Goal: Task Accomplishment & Management: Manage account settings

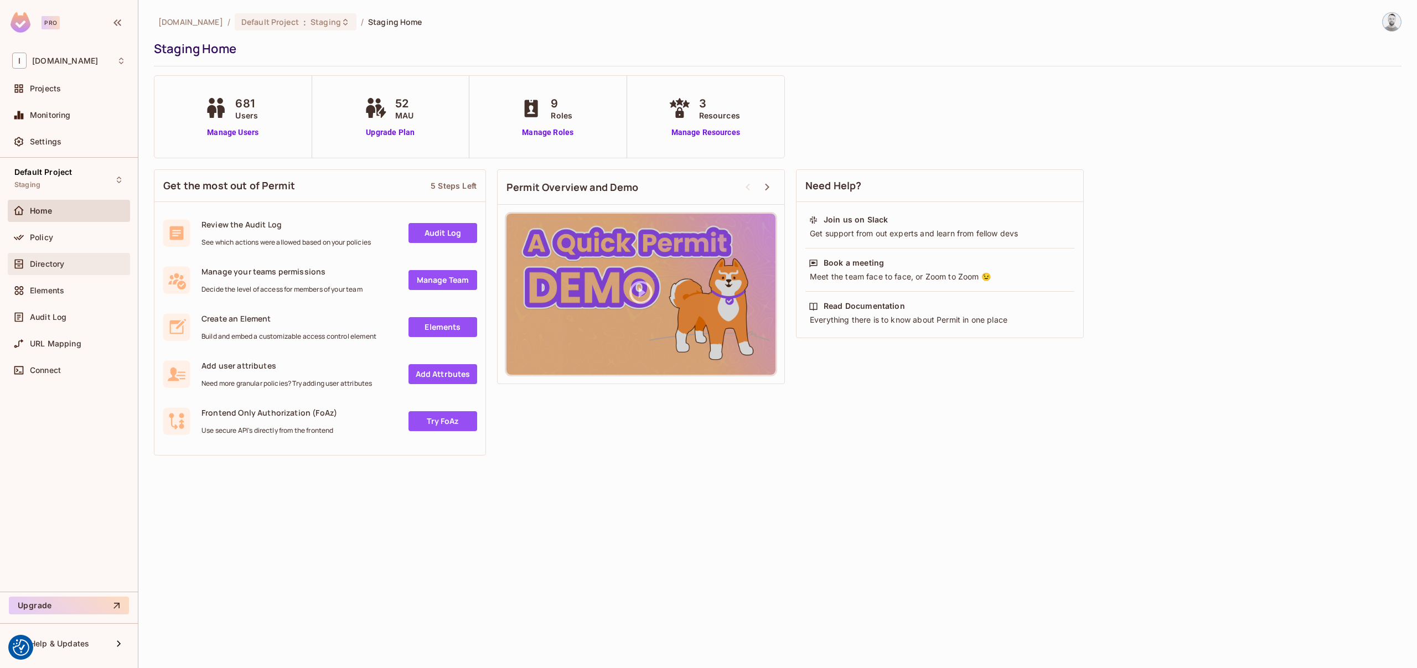
click at [56, 261] on span "Directory" at bounding box center [47, 264] width 34 height 9
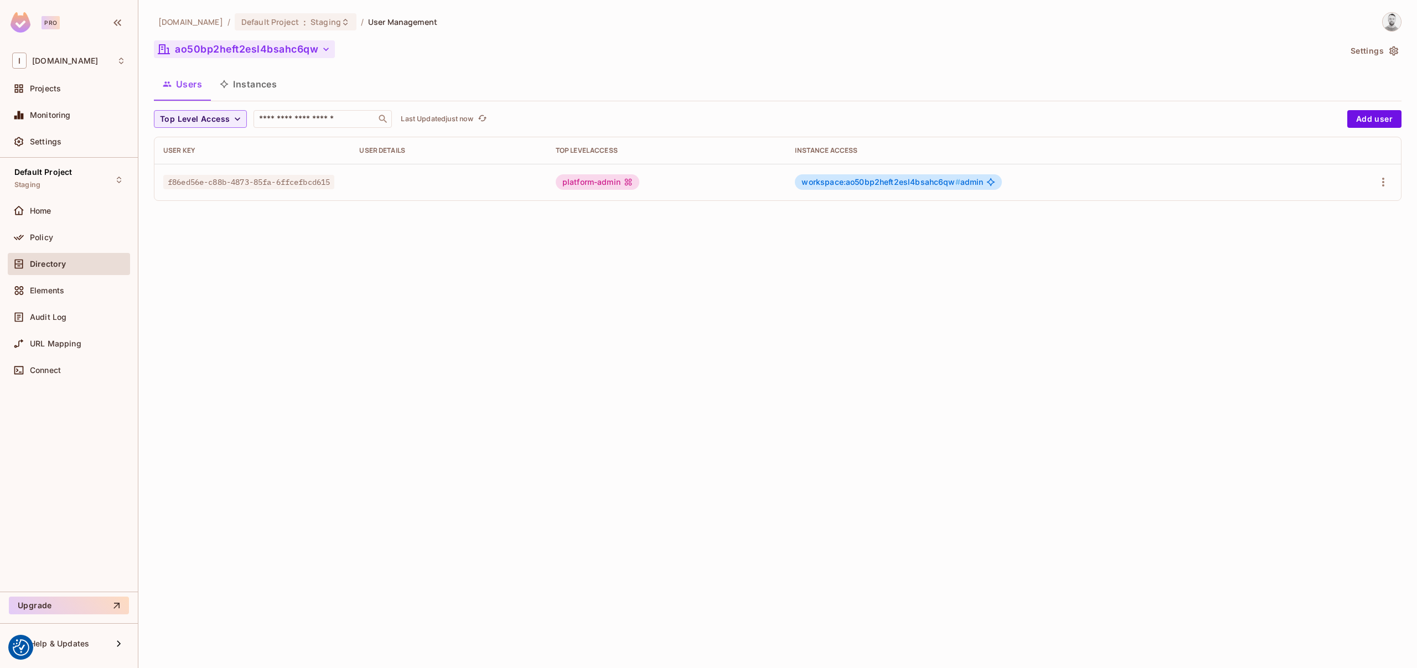
click at [292, 56] on button "ao50bp2heft2esl4bsahc6qw" at bounding box center [244, 49] width 181 height 18
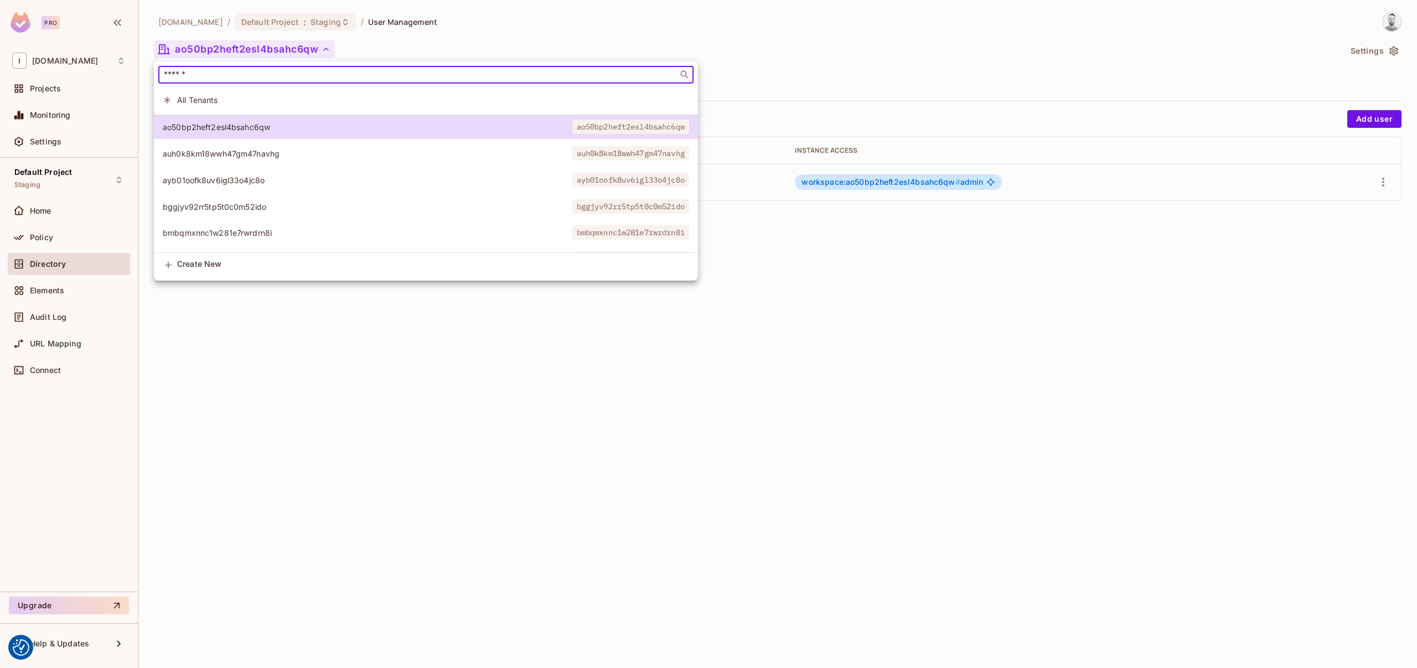
click at [255, 75] on input "text" at bounding box center [418, 74] width 513 height 11
paste input "**********"
type input "**********"
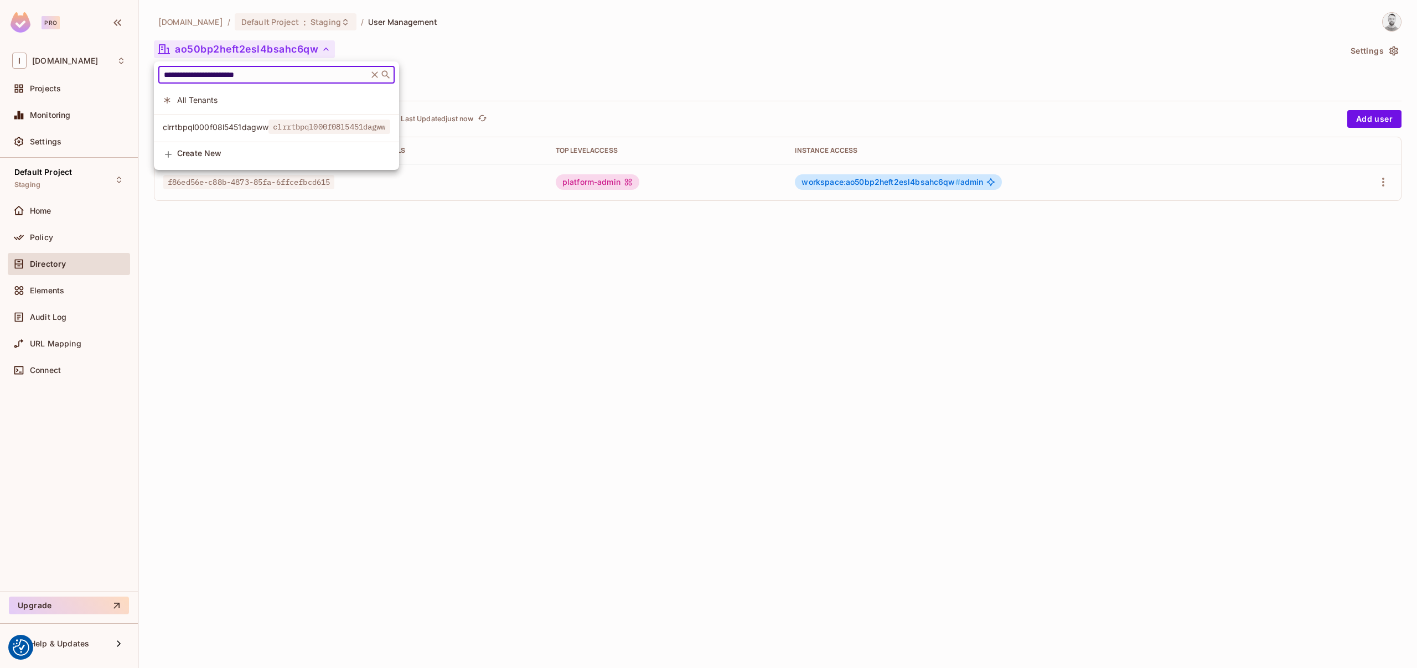
click at [282, 130] on span "clrrtbpql000f08l5451dagww" at bounding box center [328, 127] width 121 height 14
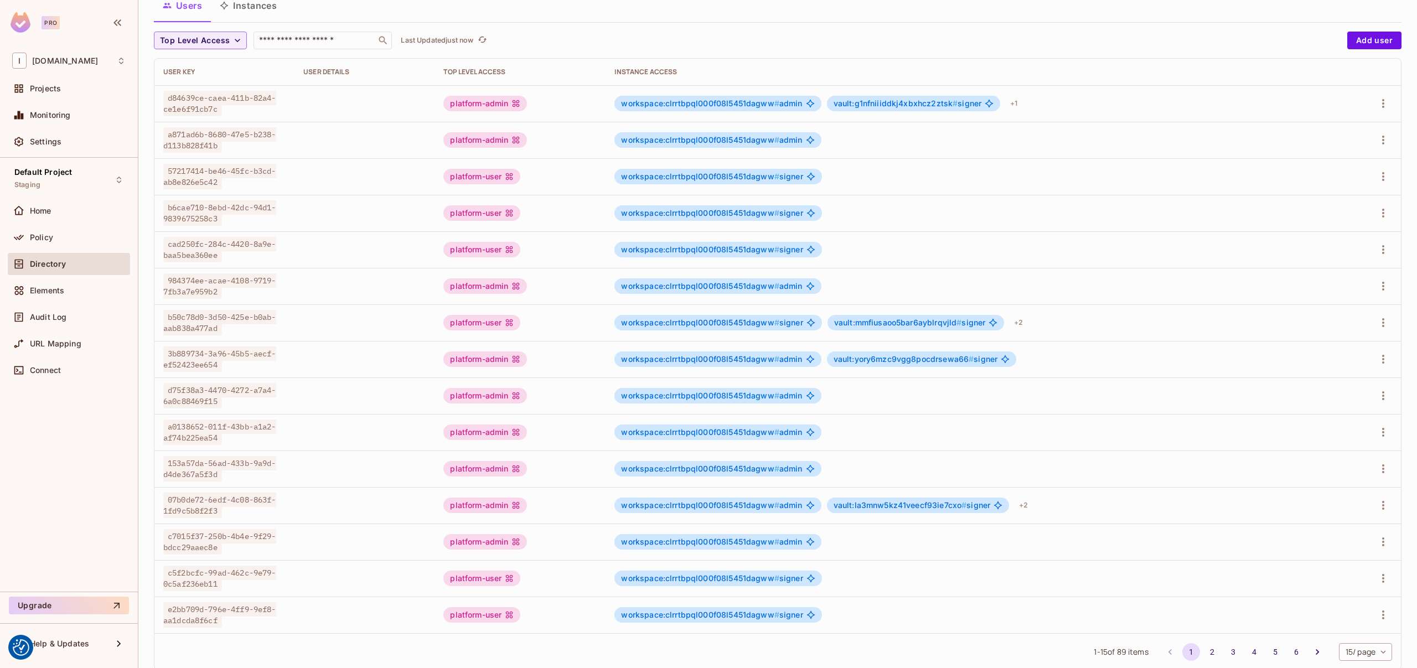
scroll to position [105, 0]
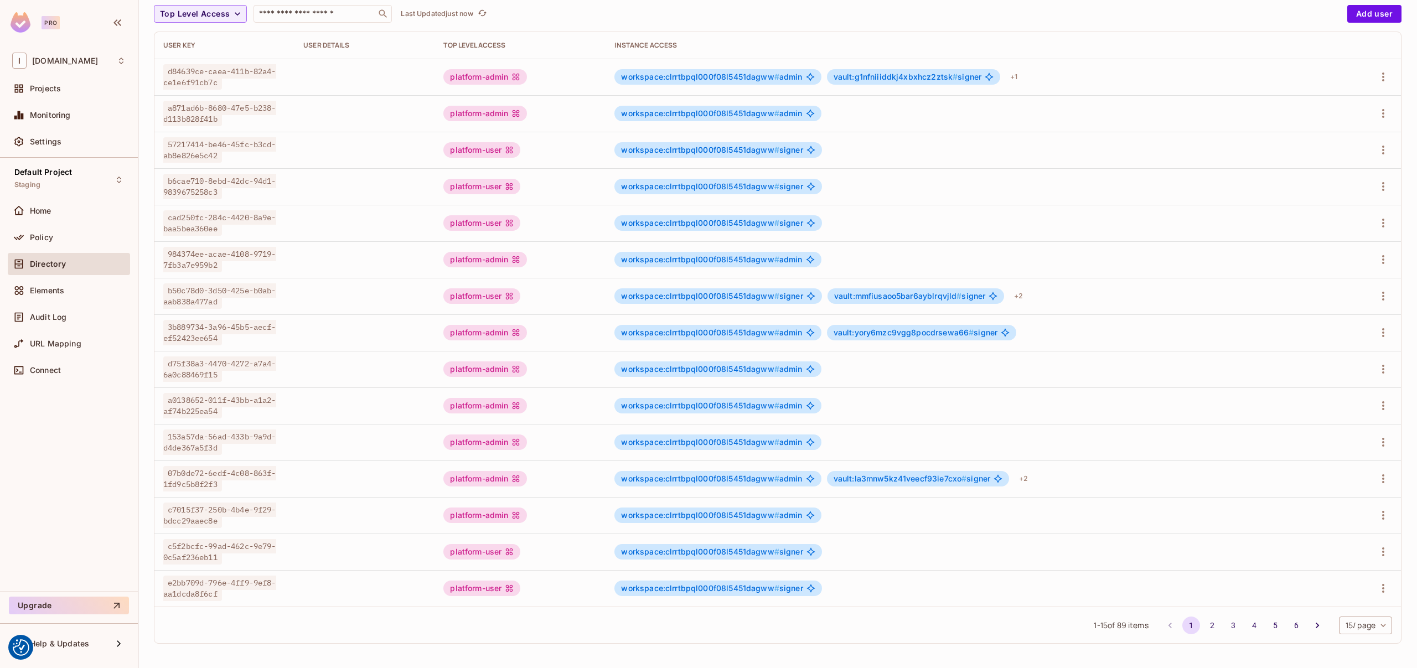
click at [1349, 626] on body "We use cookies to enhance your browsing experience, serve personalized ads or c…" at bounding box center [708, 334] width 1417 height 668
click at [1350, 647] on li "100 / page" at bounding box center [1355, 643] width 55 height 23
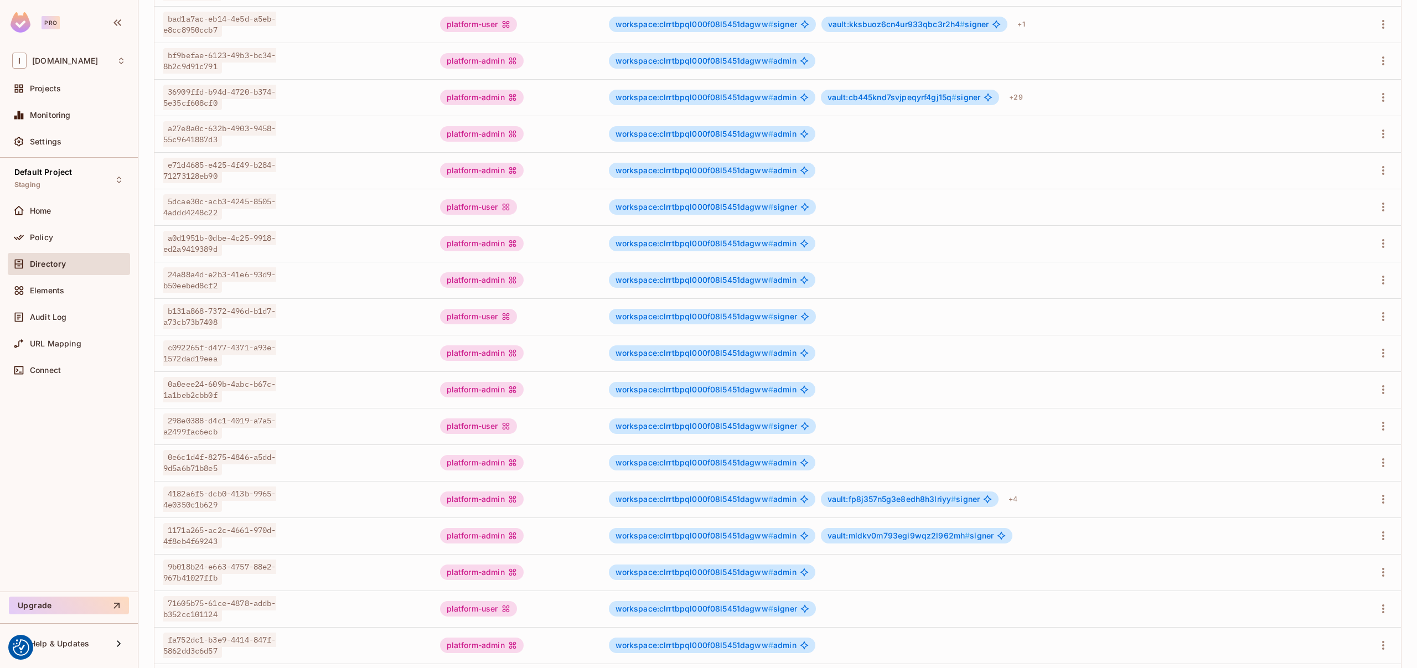
scroll to position [2809, 0]
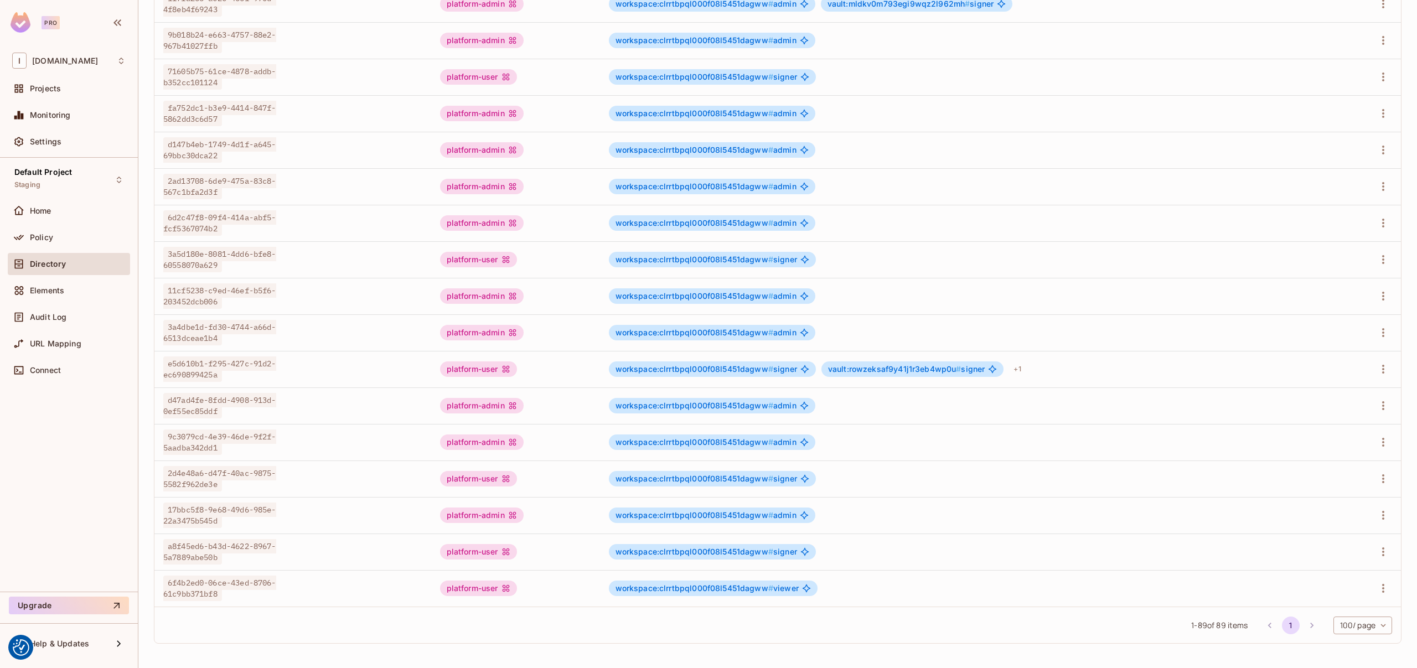
click at [1301, 625] on li "pagination navigation" at bounding box center [1311, 626] width 21 height 18
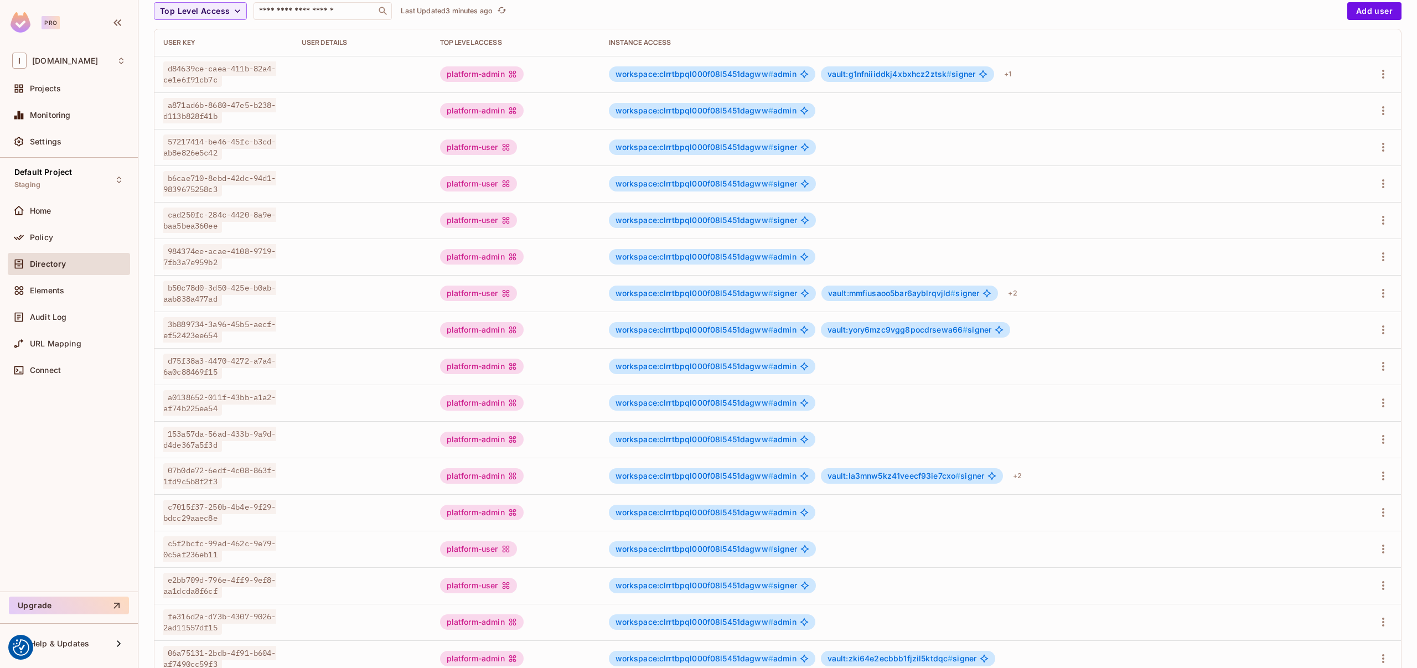
scroll to position [0, 0]
